Goal: Book appointment/travel/reservation

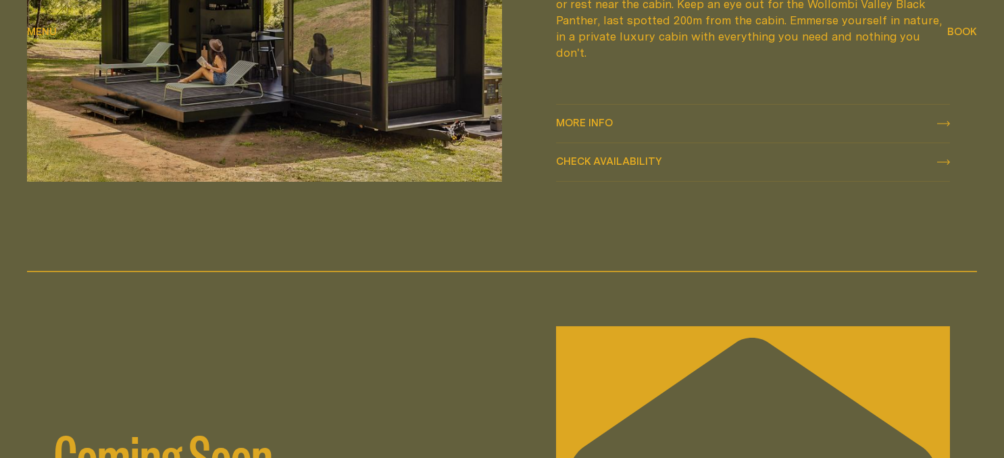
scroll to position [1898, 0]
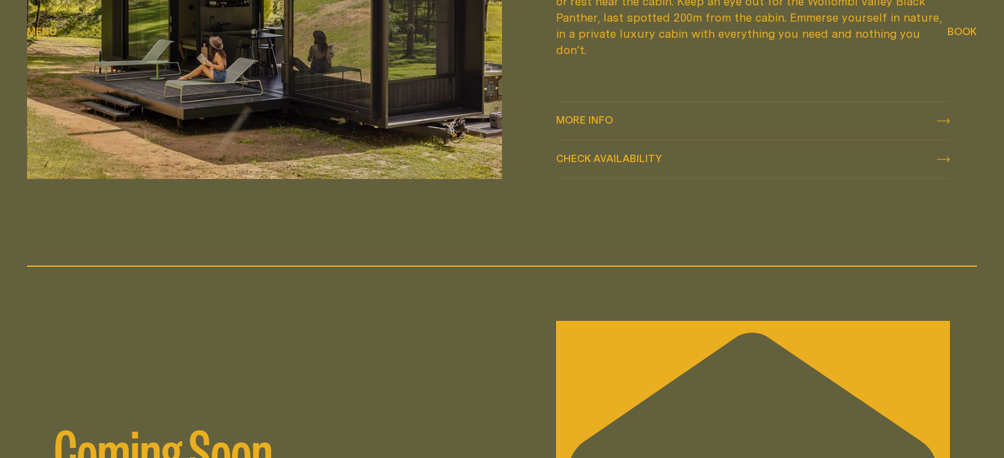
click at [580, 155] on span "Check availability" at bounding box center [609, 158] width 106 height 10
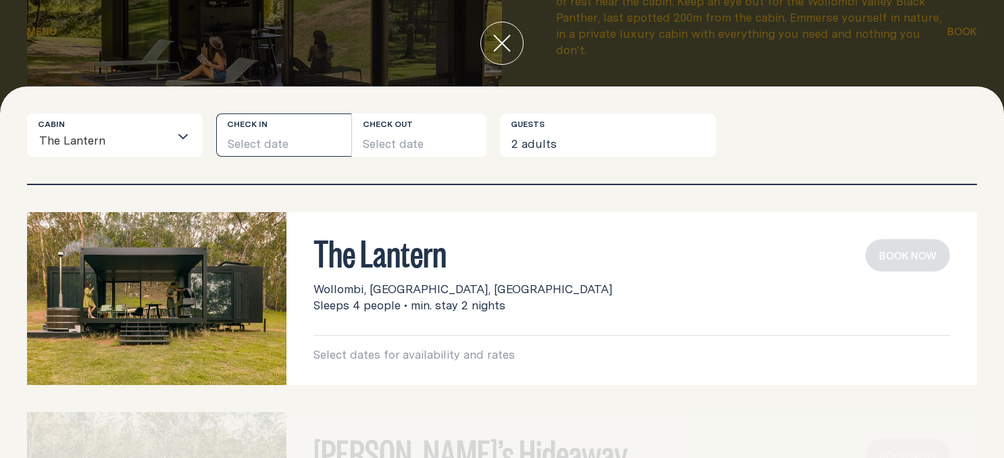
click at [271, 141] on button "Select date" at bounding box center [283, 135] width 135 height 43
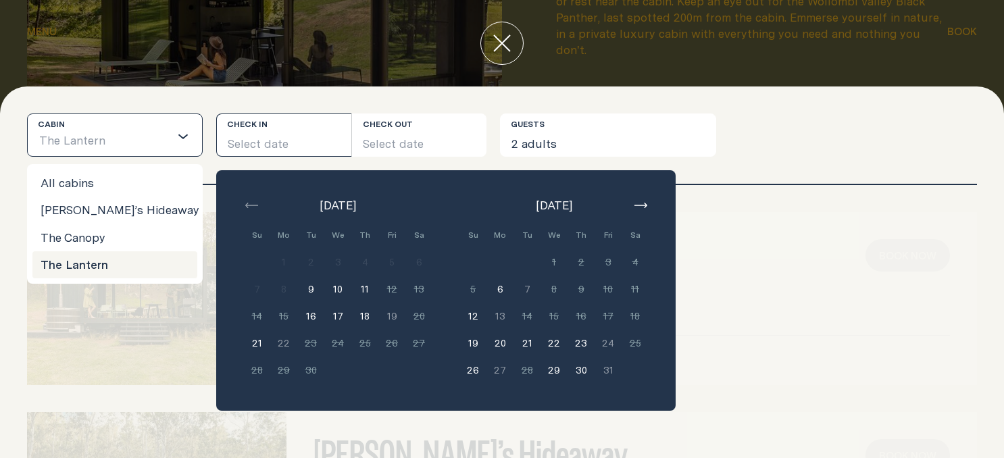
click at [183, 139] on icon "Search for option" at bounding box center [183, 136] width 11 height 11
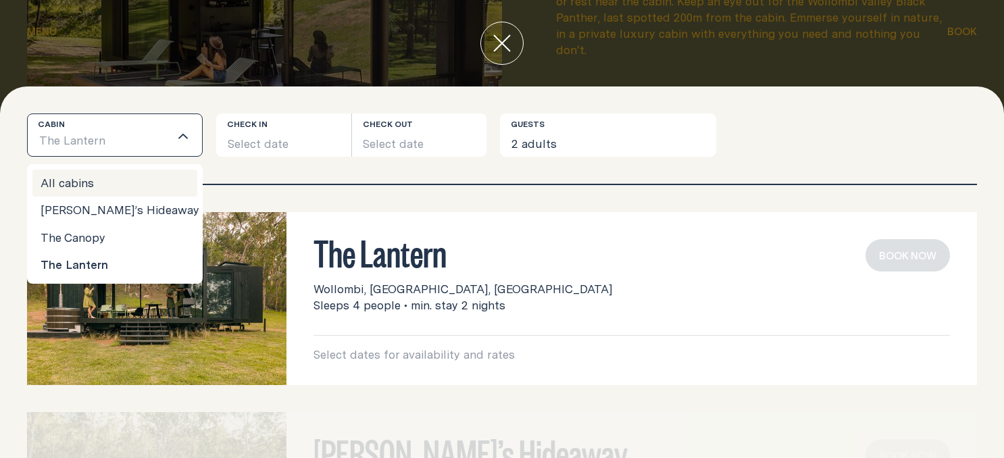
click at [138, 176] on li "All cabins" at bounding box center [114, 183] width 165 height 27
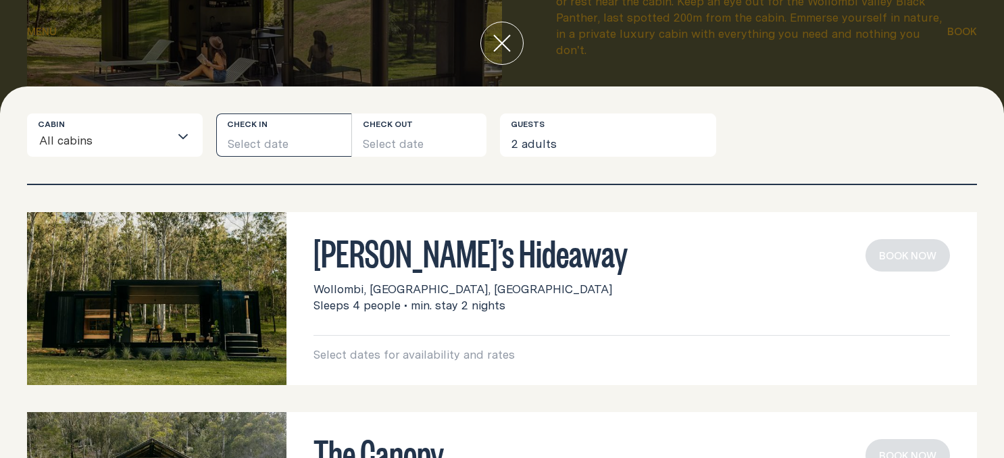
click at [247, 147] on button "Select date" at bounding box center [283, 135] width 135 height 43
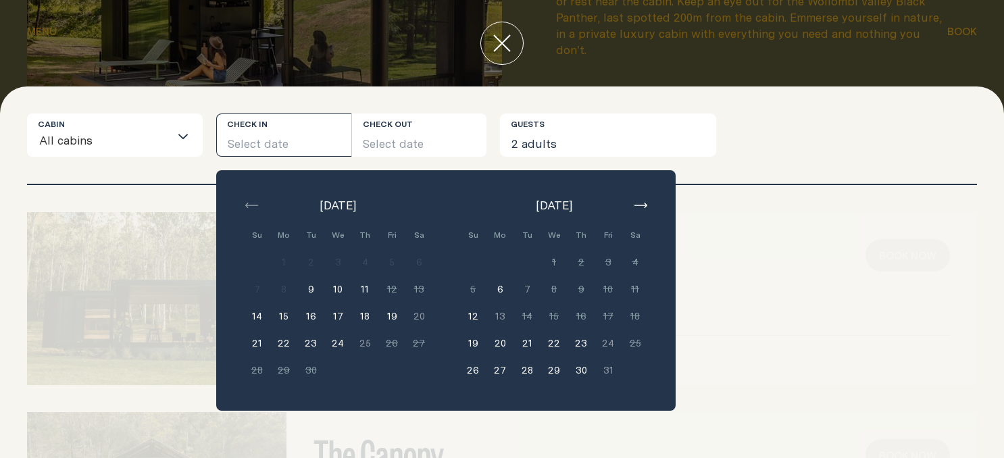
click at [256, 346] on button "21" at bounding box center [256, 343] width 27 height 27
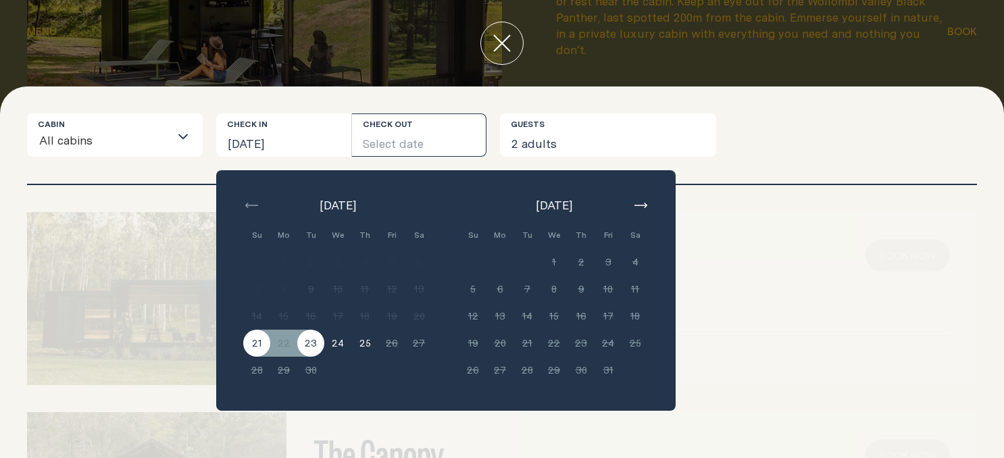
click at [307, 345] on button "23" at bounding box center [310, 343] width 27 height 27
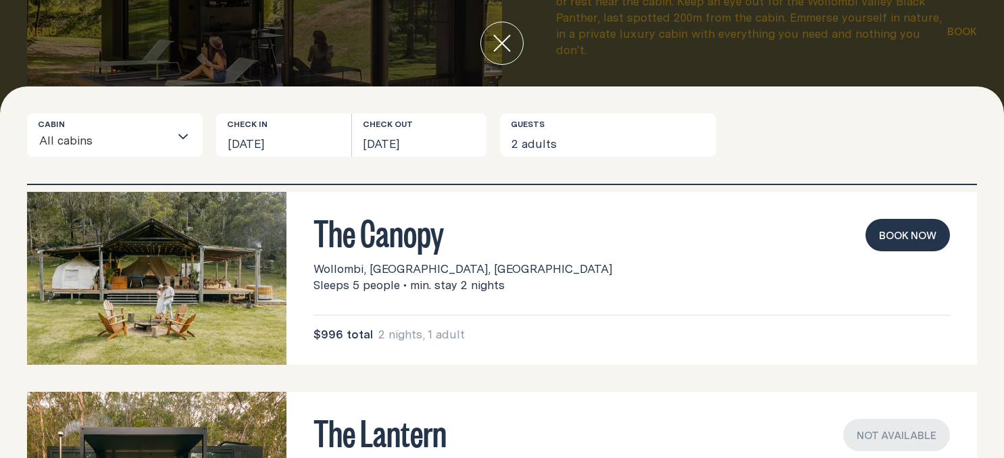
scroll to position [168, 0]
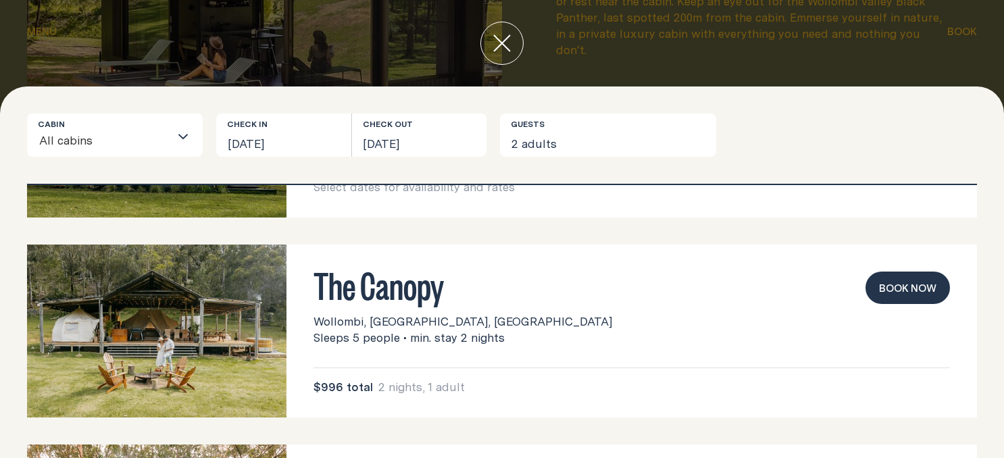
click at [499, 44] on icon "close" at bounding box center [502, 43] width 18 height 18
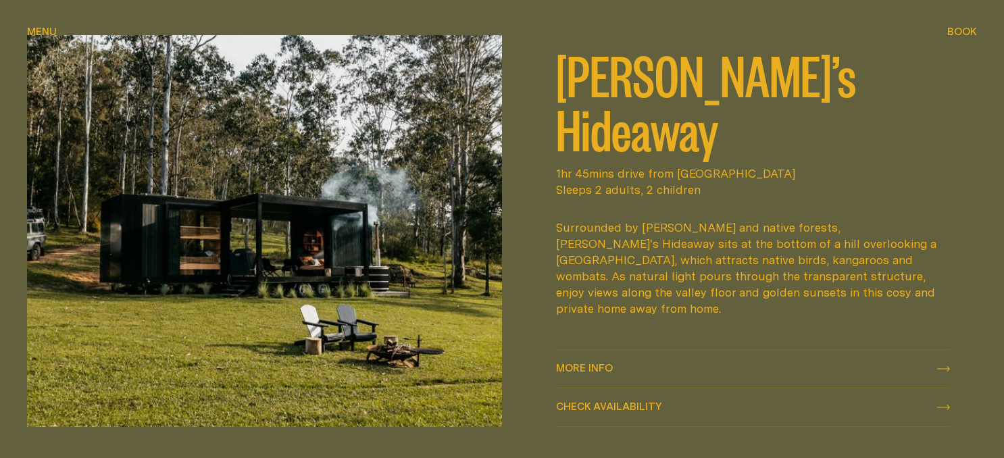
scroll to position [555, 0]
click at [576, 372] on span "More info" at bounding box center [584, 369] width 57 height 10
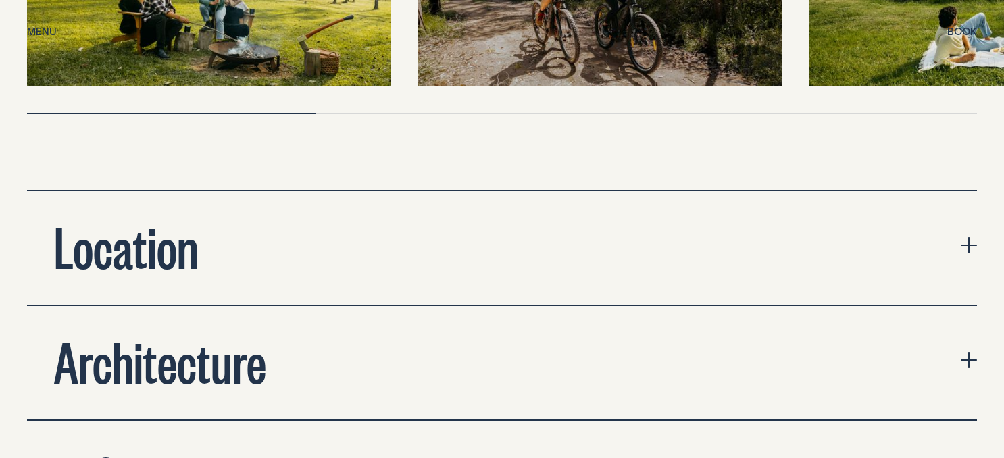
scroll to position [4335, 0]
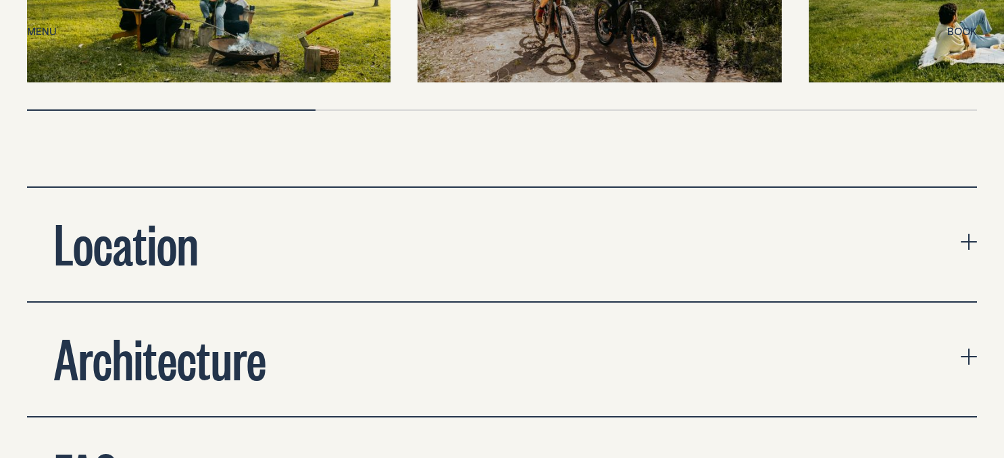
click at [139, 215] on h2 "Location" at bounding box center [126, 242] width 145 height 54
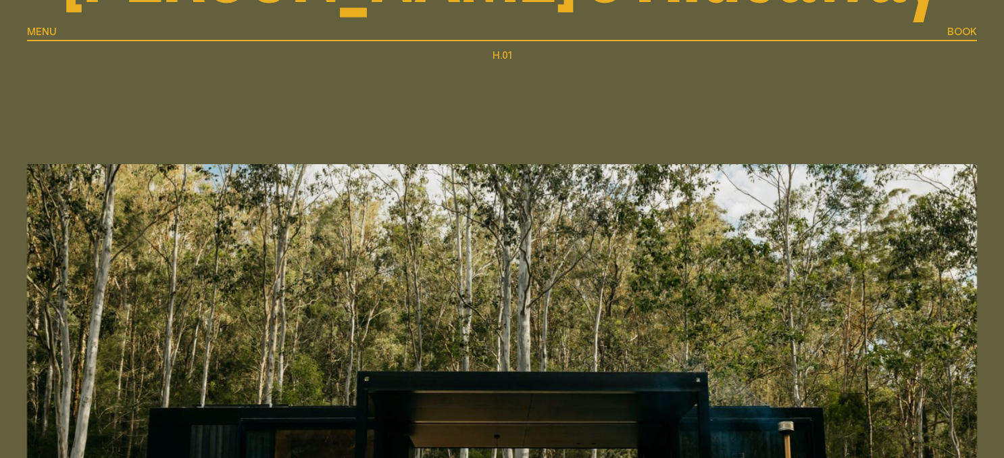
scroll to position [0, 0]
